Goal: Information Seeking & Learning: Learn about a topic

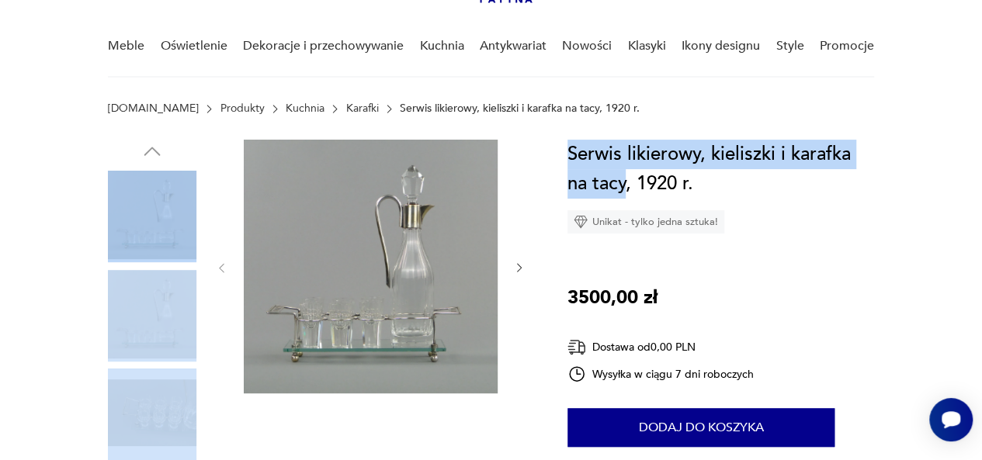
drag, startPoint x: 625, startPoint y: 187, endPoint x: 565, endPoint y: 150, distance: 70.4
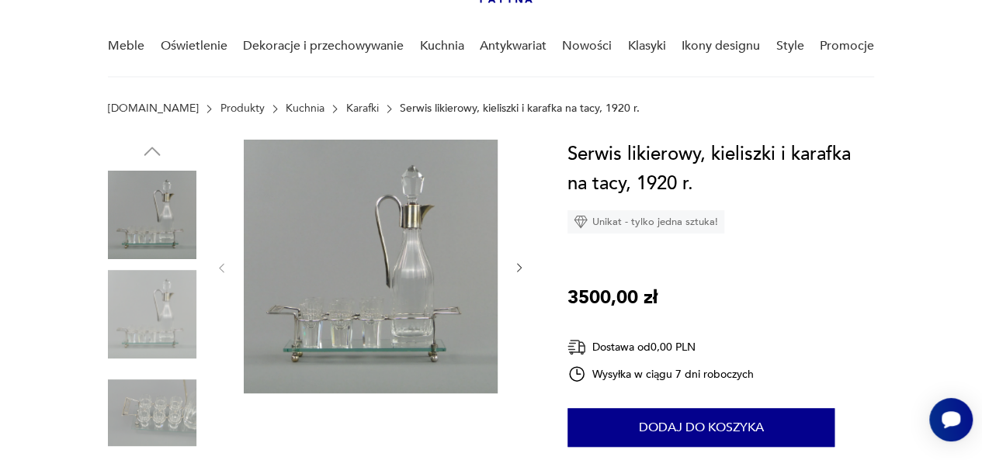
click at [714, 202] on div "Serwis likierowy, kieliszki i karafka na tacy, 1920 r. Unikat - tylko jedna szt…" at bounding box center [720, 187] width 307 height 94
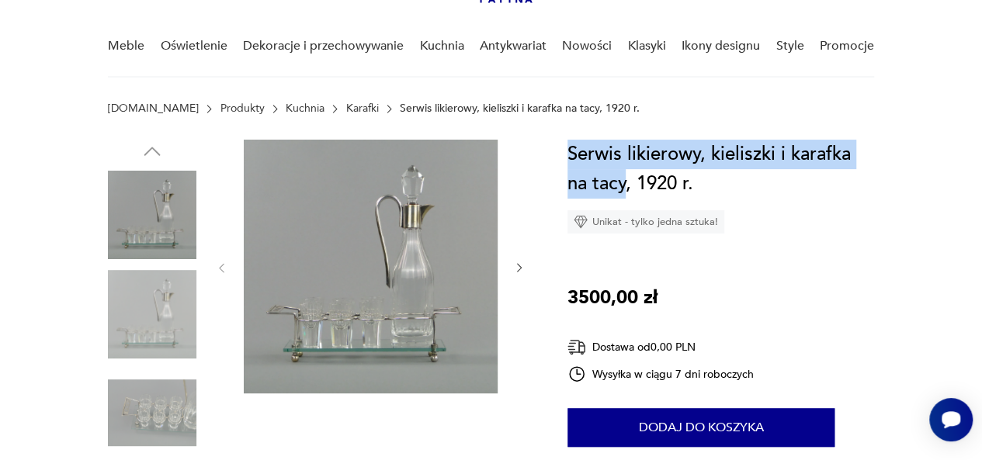
drag, startPoint x: 626, startPoint y: 182, endPoint x: 569, endPoint y: 162, distance: 60.9
click at [569, 162] on h1 "Serwis likierowy, kieliszki i karafka na tacy, 1920 r." at bounding box center [720, 169] width 307 height 59
copy h1 "Serwis likierowy, kieliszki i karafka na tacy"
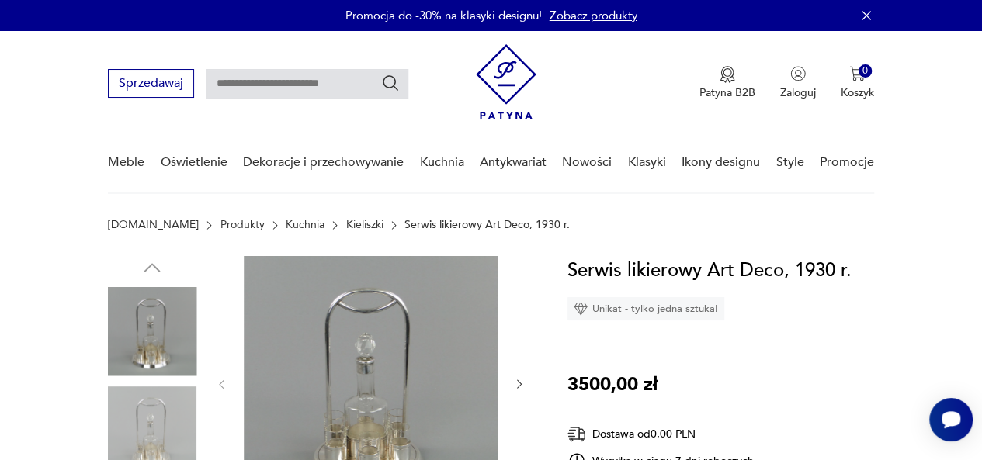
scroll to position [178, 0]
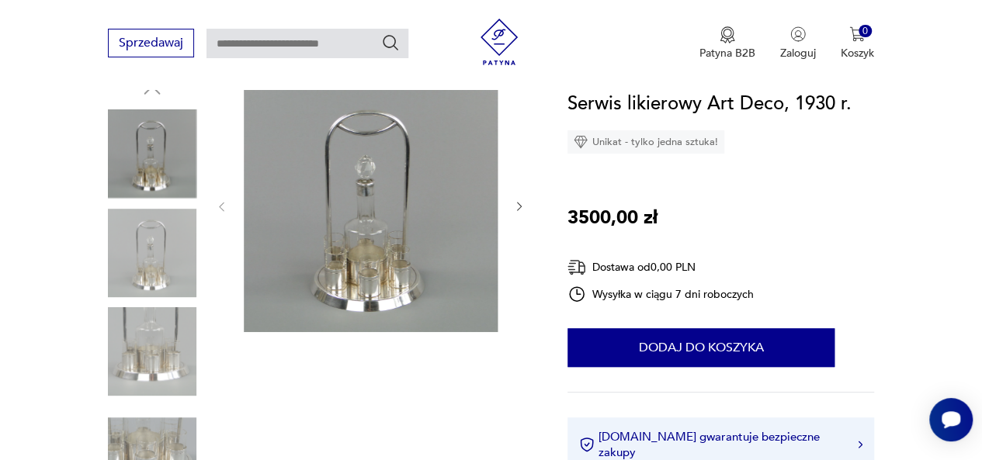
click at [157, 431] on img at bounding box center [152, 451] width 88 height 88
